Goal: Task Accomplishment & Management: Manage account settings

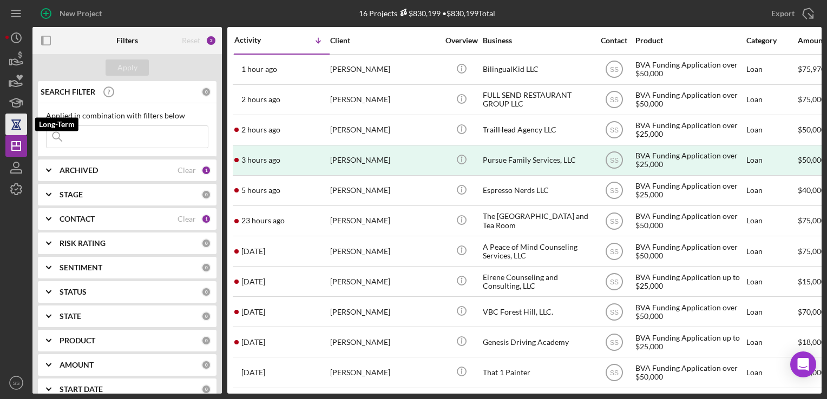
click at [15, 121] on icon "button" at bounding box center [16, 124] width 27 height 27
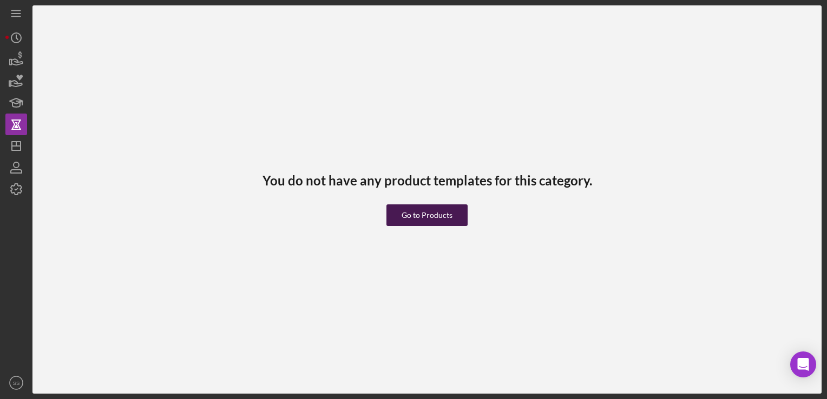
click at [443, 218] on div "Go to Products" at bounding box center [427, 216] width 51 height 22
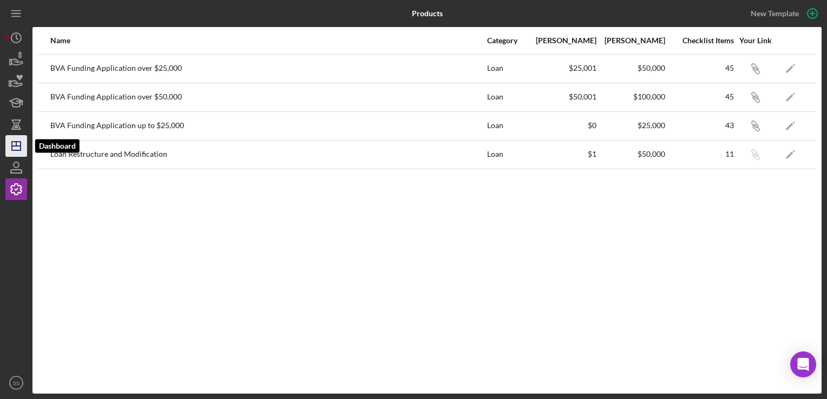
click at [8, 143] on icon "Icon/Dashboard" at bounding box center [16, 146] width 27 height 27
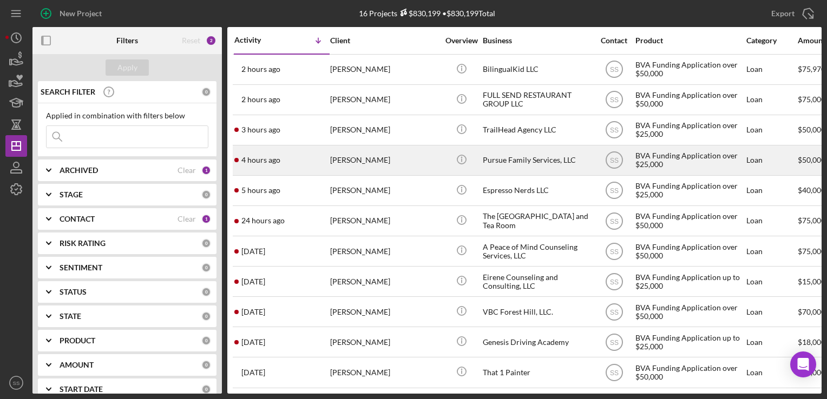
click at [358, 163] on div "[PERSON_NAME]" at bounding box center [384, 160] width 108 height 29
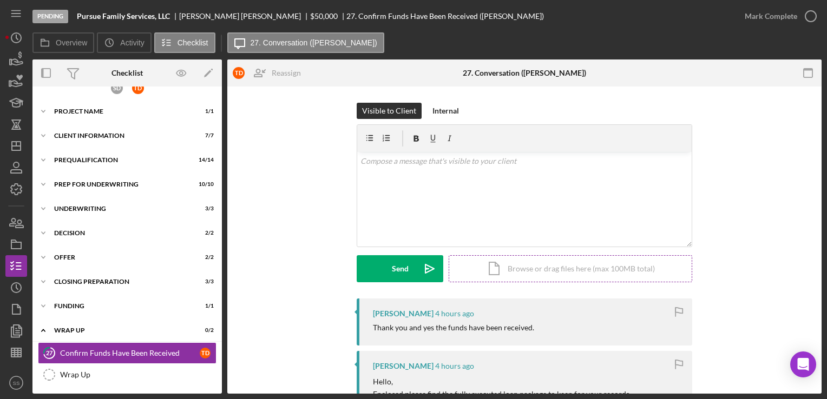
scroll to position [2, 0]
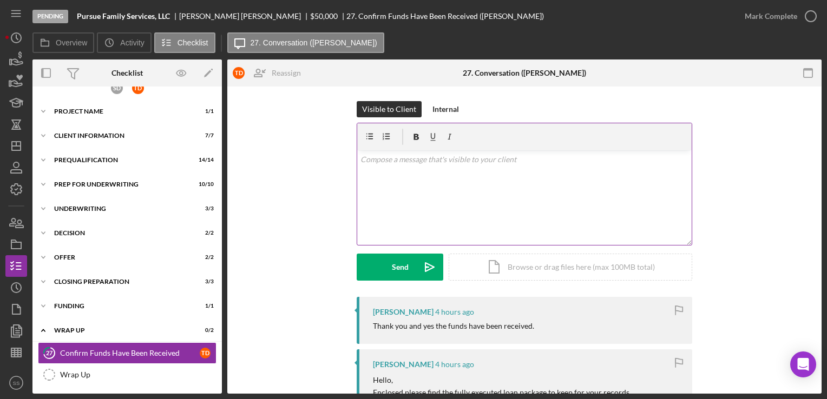
click at [446, 166] on div "v Color teal Color pink Remove color Add row above Add row below Add column bef…" at bounding box center [524, 197] width 335 height 95
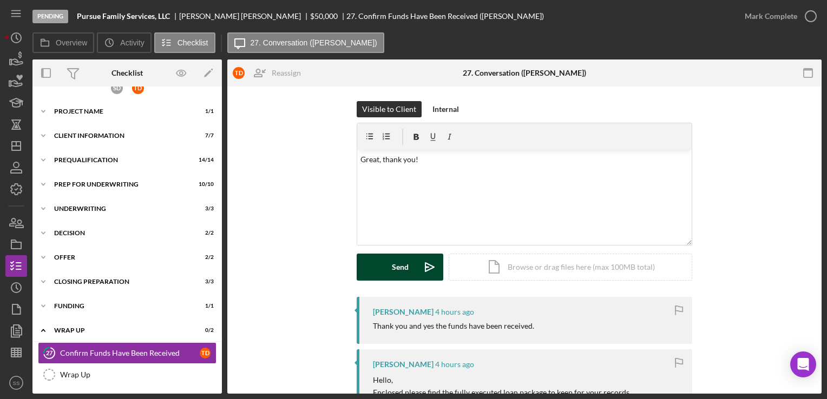
click at [388, 265] on button "Send Icon/icon-invite-send" at bounding box center [400, 267] width 87 height 27
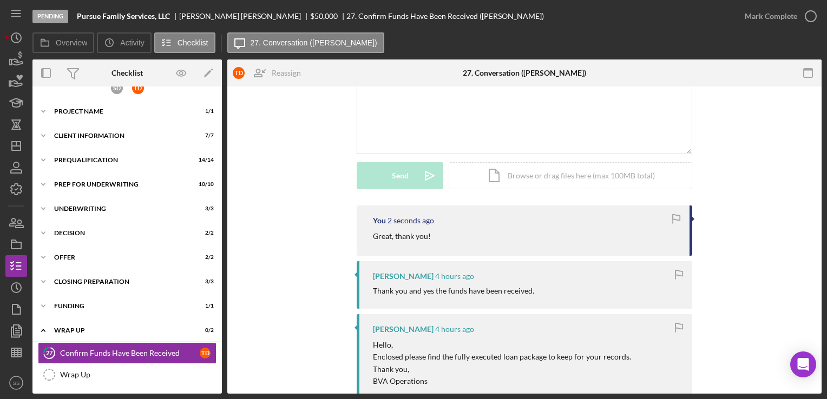
scroll to position [317, 0]
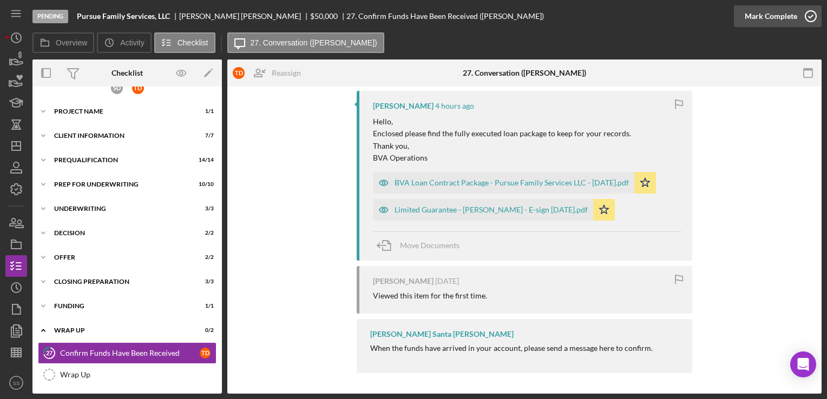
click at [789, 21] on div "Mark Complete" at bounding box center [771, 16] width 53 height 22
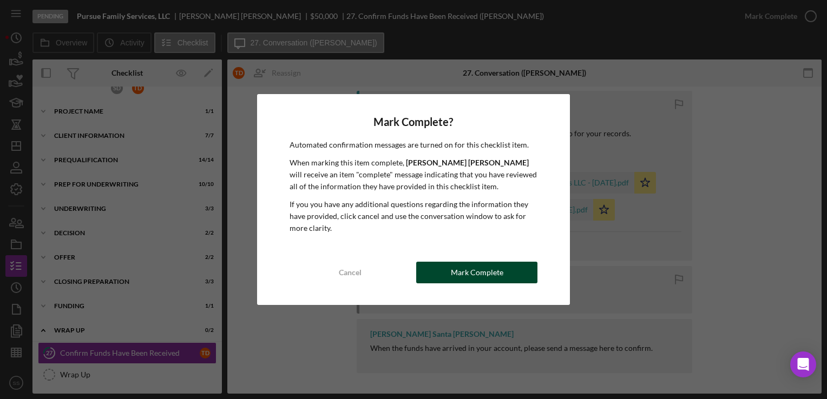
click at [500, 269] on div "Mark Complete" at bounding box center [477, 273] width 53 height 22
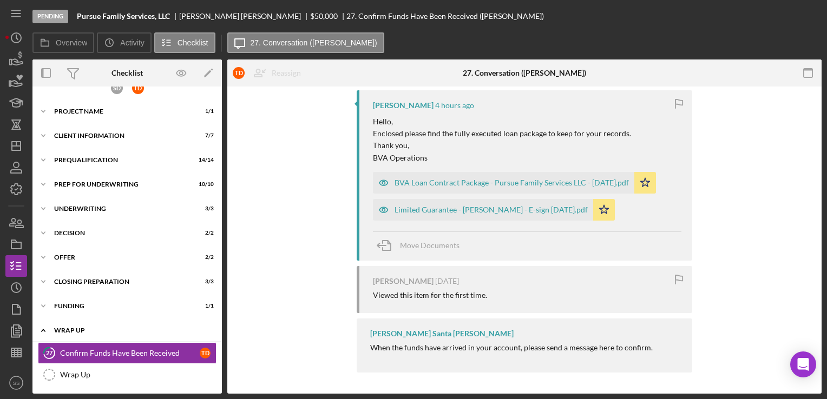
scroll to position [503, 0]
click at [158, 309] on div "Funding" at bounding box center [131, 306] width 154 height 6
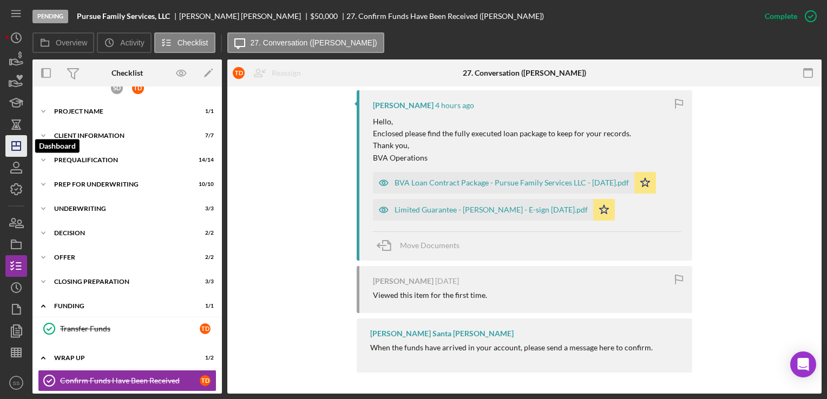
click at [12, 149] on polygon "button" at bounding box center [16, 146] width 9 height 9
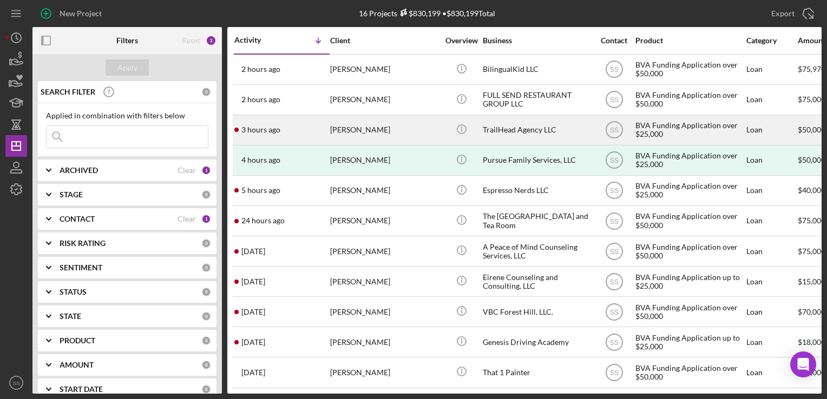
click at [359, 126] on div "[PERSON_NAME]" at bounding box center [384, 130] width 108 height 29
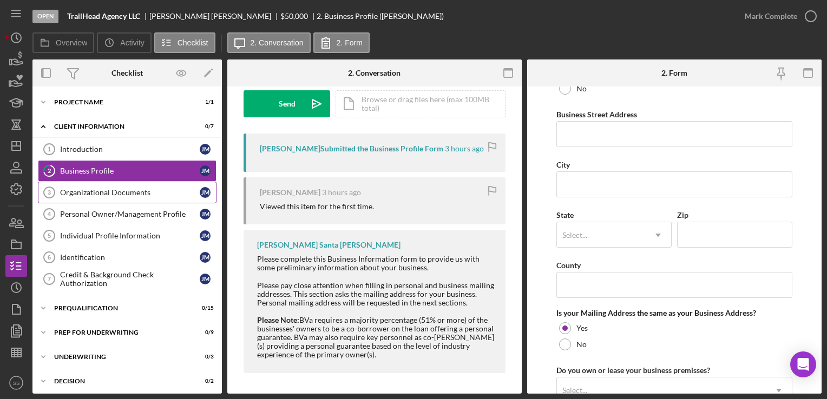
scroll to position [627, 0]
click at [80, 193] on div "Organizational Documents" at bounding box center [130, 192] width 140 height 9
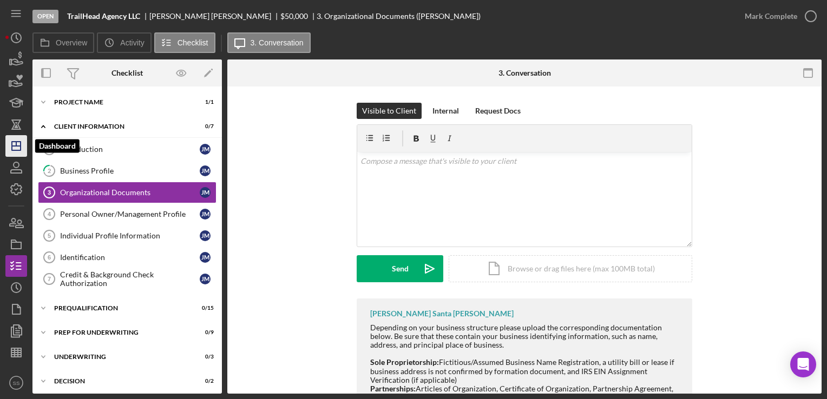
click at [15, 142] on polygon "button" at bounding box center [16, 146] width 9 height 9
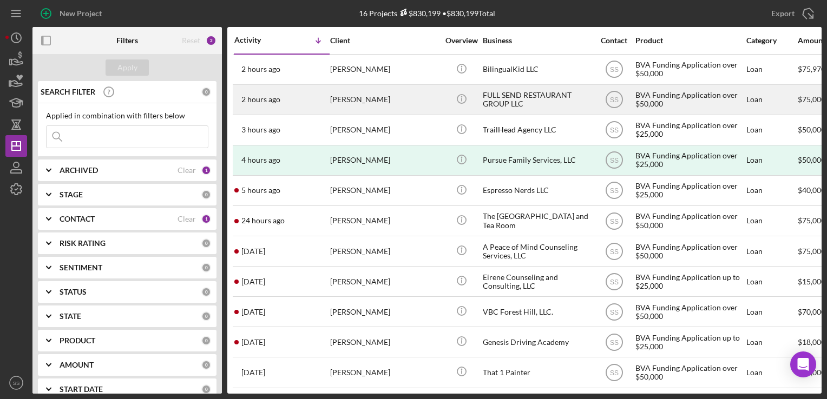
click at [376, 96] on div "[PERSON_NAME]" at bounding box center [384, 100] width 108 height 29
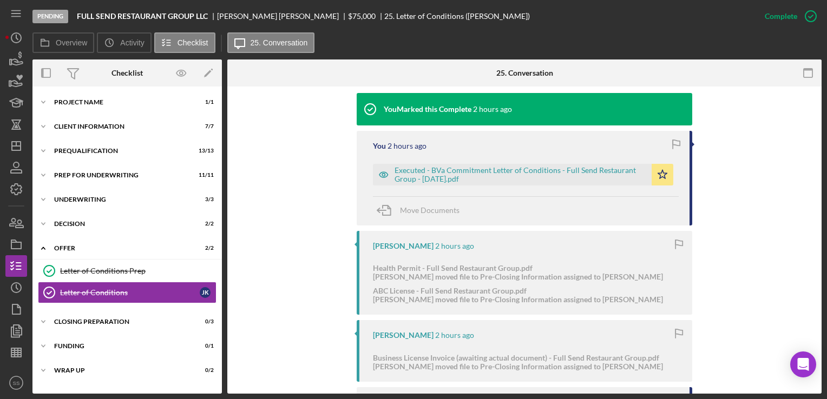
scroll to position [355, 0]
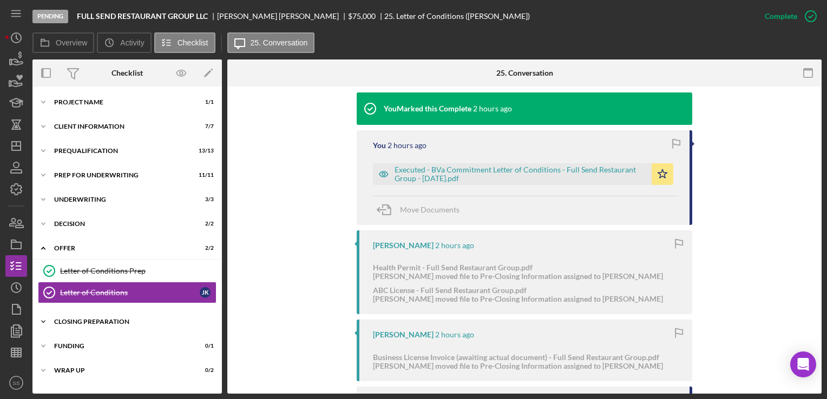
click at [88, 316] on div "Icon/Expander Closing Preparation 0 / 3" at bounding box center [126, 322] width 189 height 22
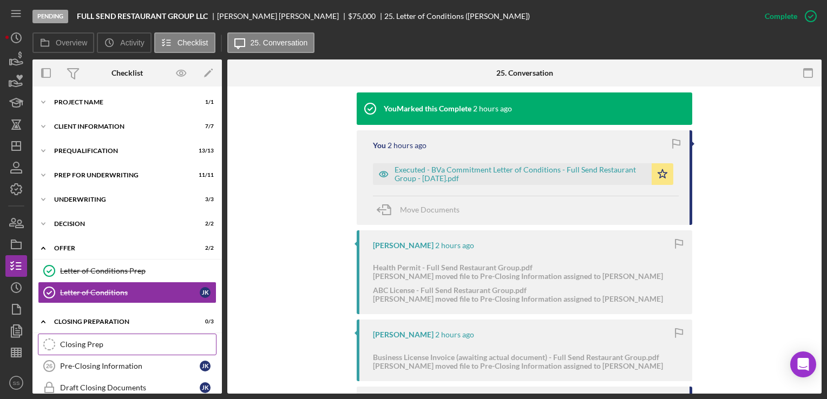
click at [93, 352] on link "Closing Prep Closing Prep" at bounding box center [127, 345] width 179 height 22
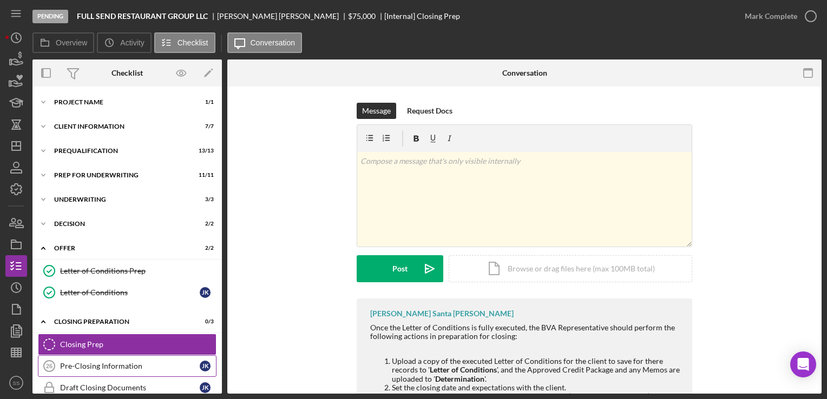
click at [98, 370] on link "Pre-Closing Information 26 Pre-Closing Information J K" at bounding box center [127, 367] width 179 height 22
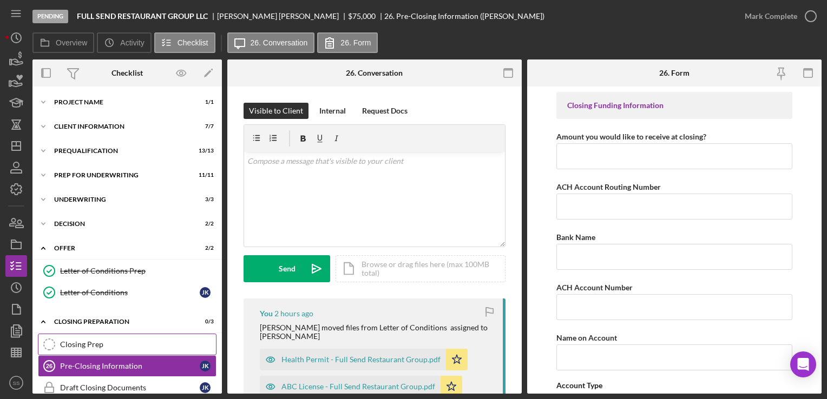
click at [97, 346] on div "Closing Prep" at bounding box center [138, 344] width 156 height 9
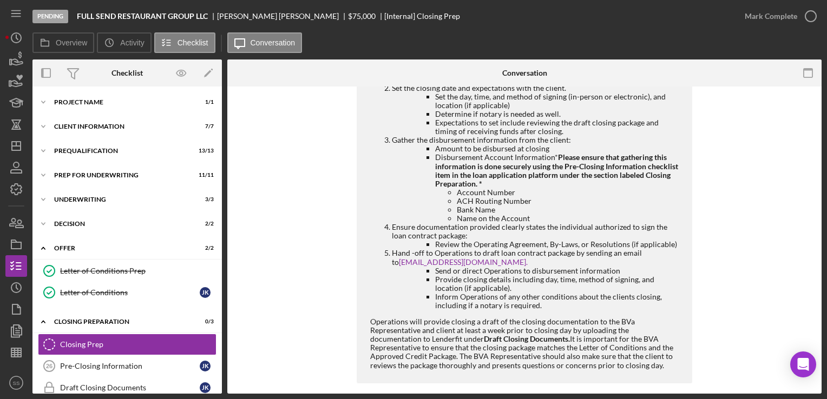
scroll to position [305, 0]
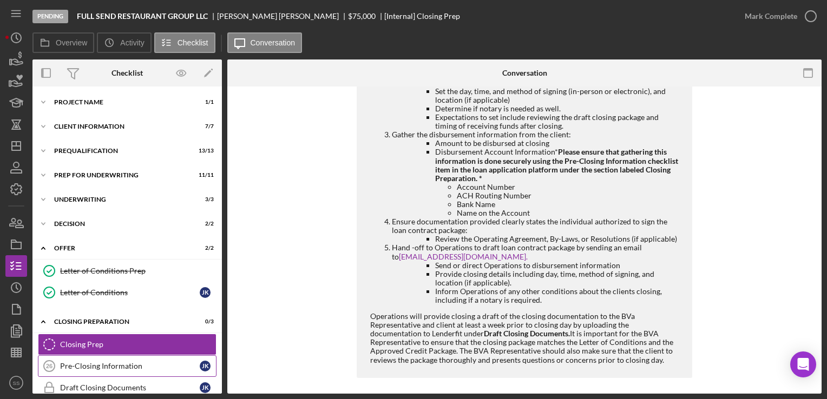
click at [78, 359] on link "Pre-Closing Information 26 Pre-Closing Information J K" at bounding box center [127, 367] width 179 height 22
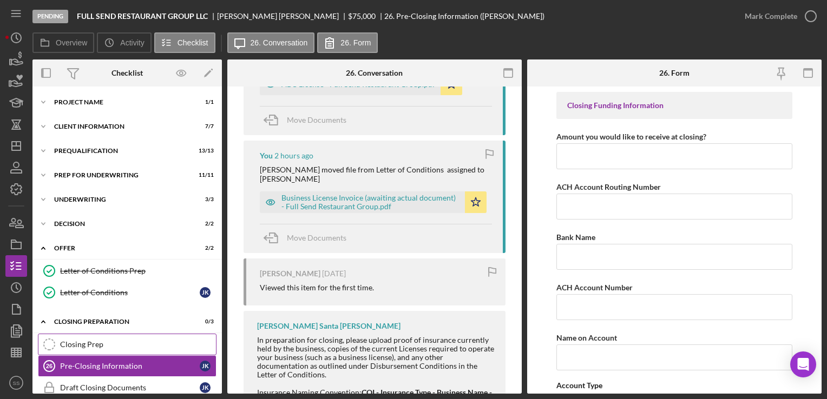
scroll to position [63, 0]
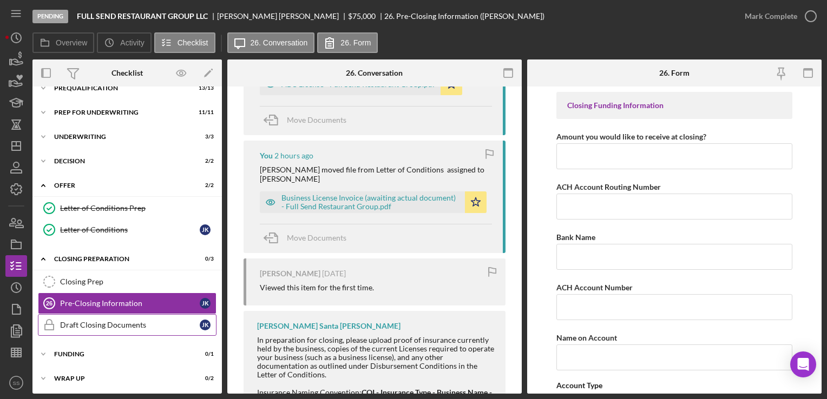
click at [112, 333] on link "Draft Closing Documents Draft Closing Documents J K" at bounding box center [127, 325] width 179 height 22
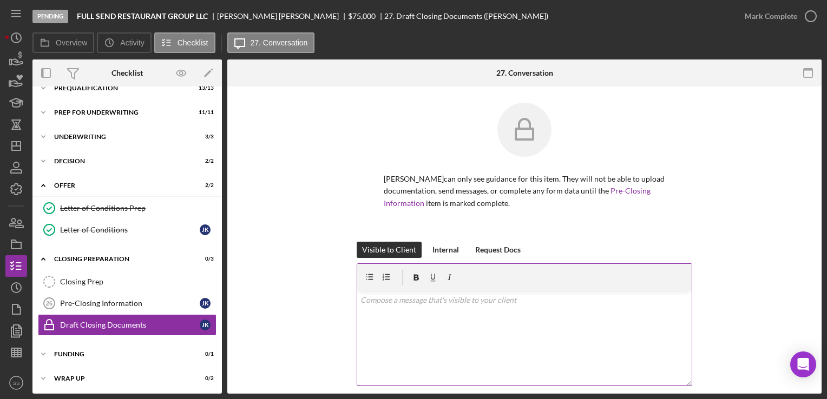
scroll to position [260, 0]
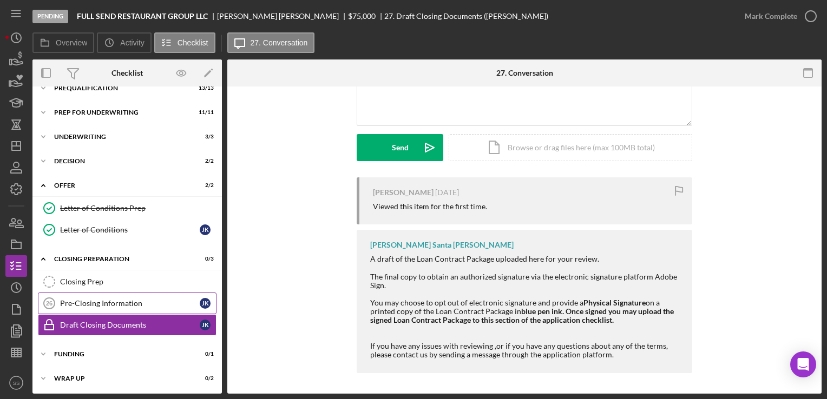
click at [106, 304] on div "Pre-Closing Information" at bounding box center [130, 303] width 140 height 9
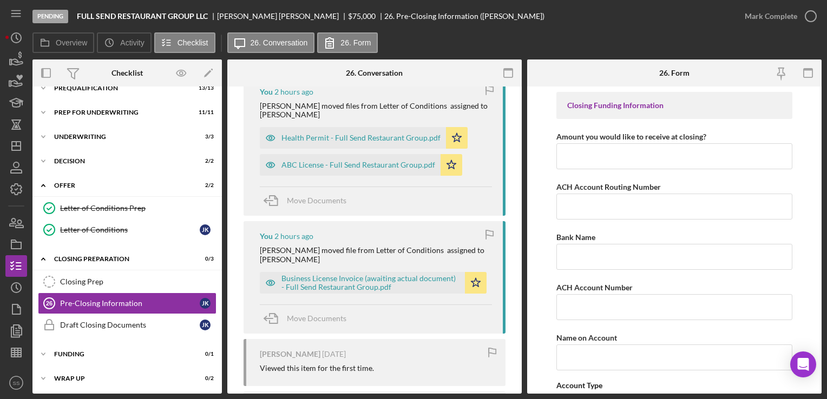
scroll to position [392, 0]
